Goal: Task Accomplishment & Management: Complete application form

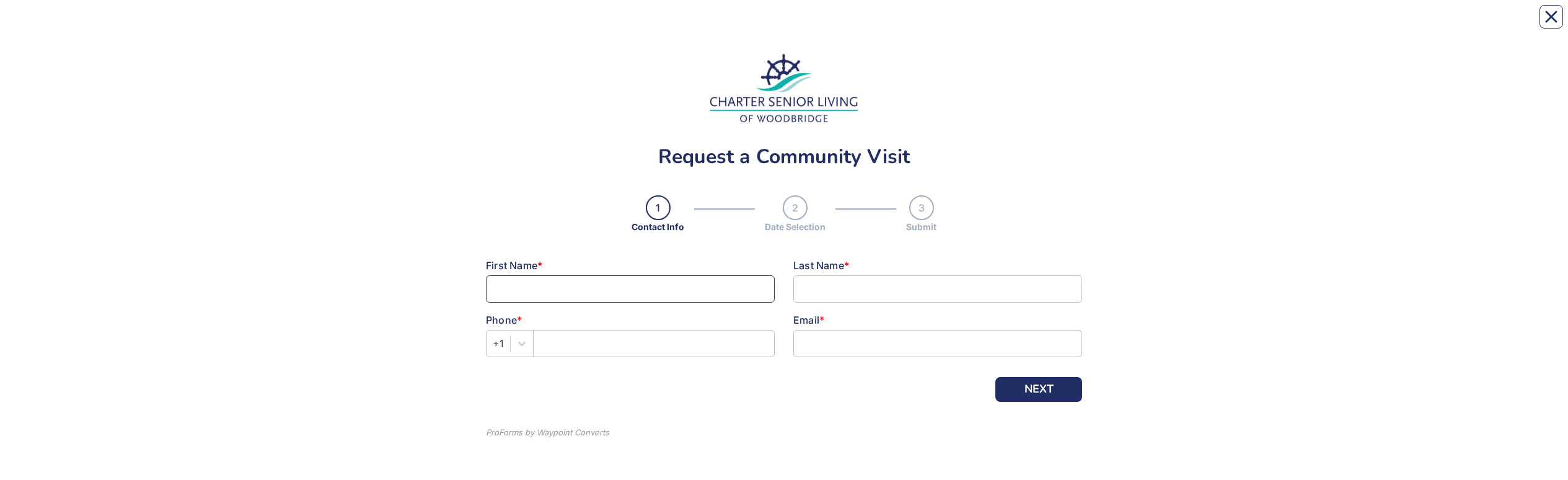
click at [627, 296] on input at bounding box center [630, 289] width 289 height 28
click at [1545, 7] on button "Close" at bounding box center [1551, 17] width 24 height 24
click at [608, 291] on input at bounding box center [630, 289] width 289 height 28
type input "[PERSON_NAME]"
type input "Leyerzapf"
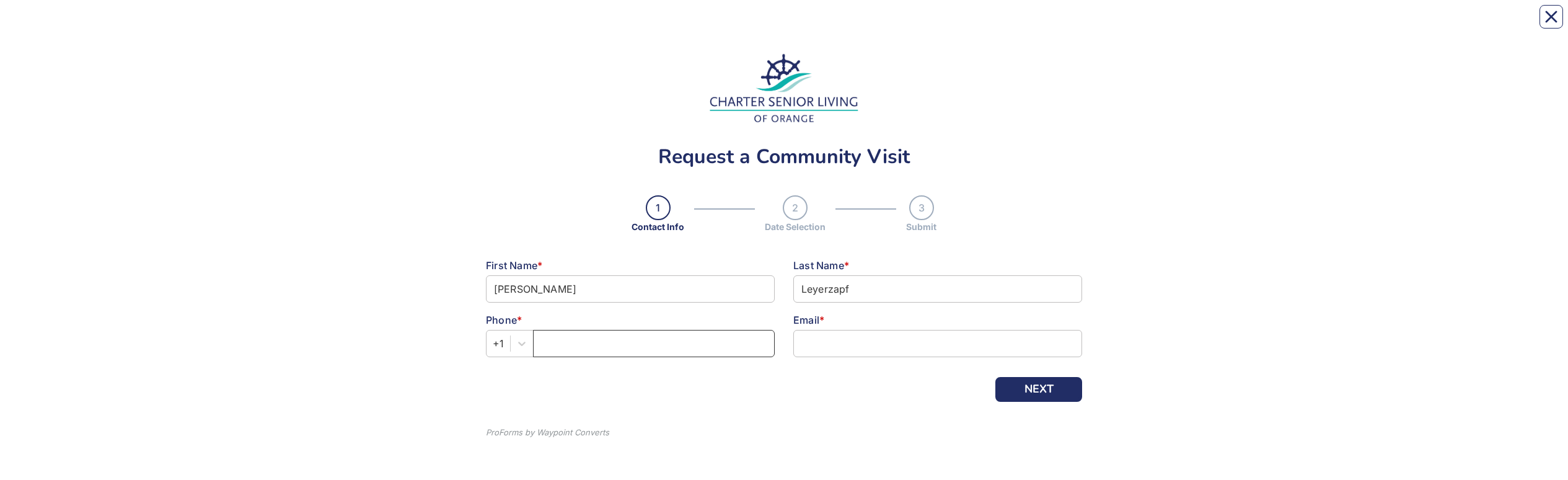
click at [581, 353] on input "text" at bounding box center [654, 343] width 242 height 28
type input "2039094439"
click at [891, 342] on input at bounding box center [937, 343] width 289 height 28
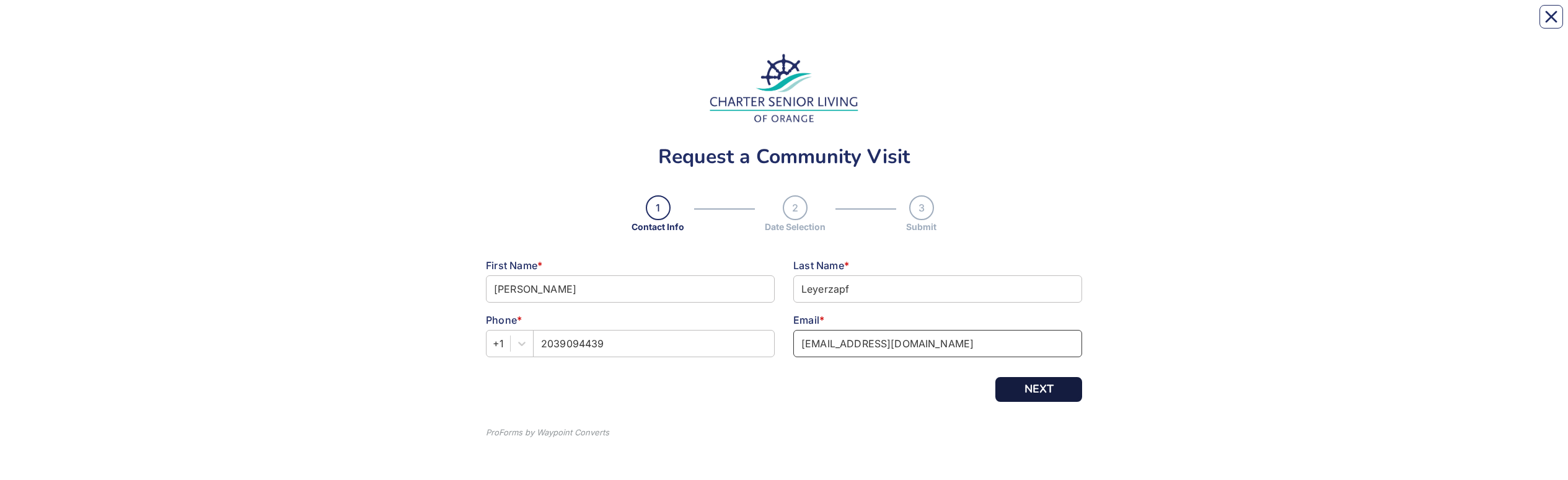
type input "[EMAIL_ADDRESS][DOMAIN_NAME]"
click at [1035, 384] on button "NEXT" at bounding box center [1039, 389] width 86 height 25
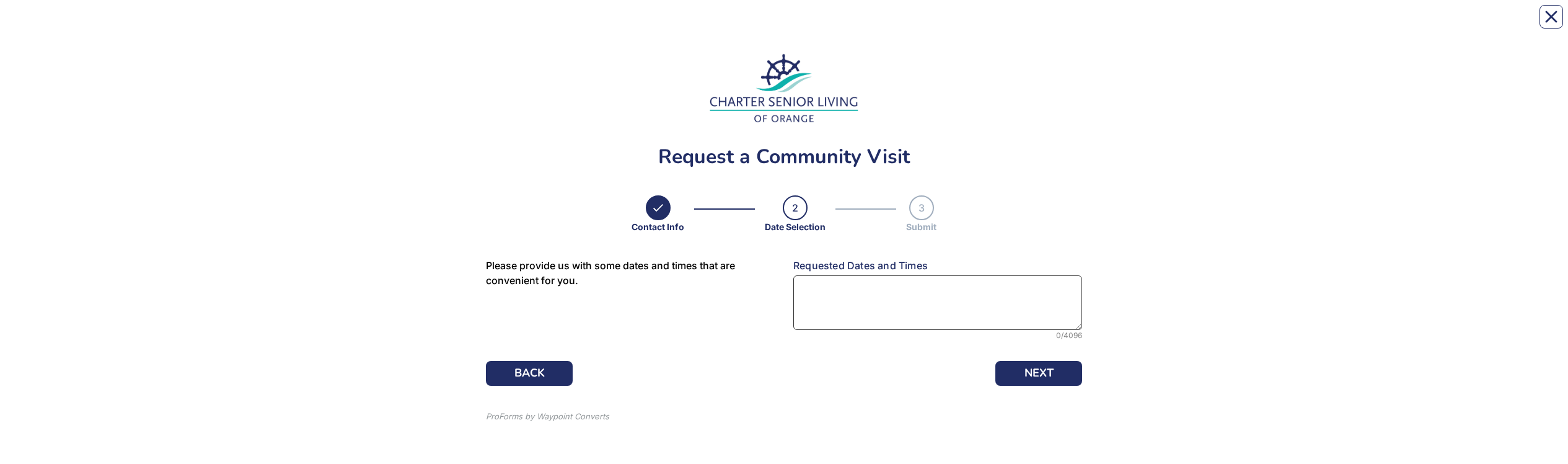
click at [860, 294] on textarea at bounding box center [937, 302] width 289 height 55
type textarea "[DATE] 9AM-12PM"
click at [1040, 367] on button "NEXT" at bounding box center [1039, 374] width 86 height 25
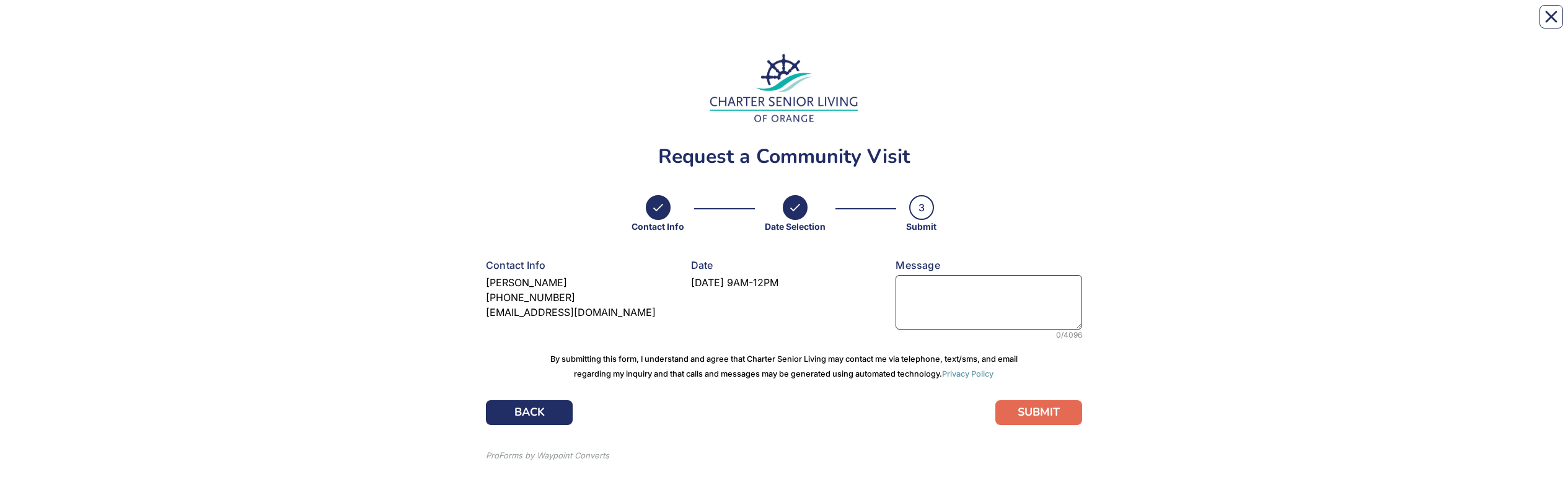
click at [965, 295] on textarea at bounding box center [989, 302] width 187 height 54
type textarea "Would like to meet to understand assisted living for parents"
click at [1036, 410] on button "SUBMIT" at bounding box center [1039, 413] width 86 height 25
